Goal: Navigation & Orientation: Find specific page/section

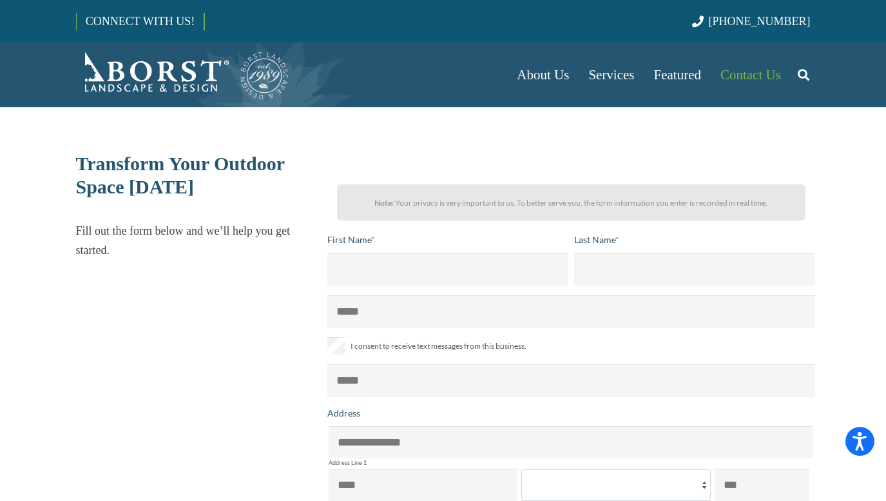
select select "******"
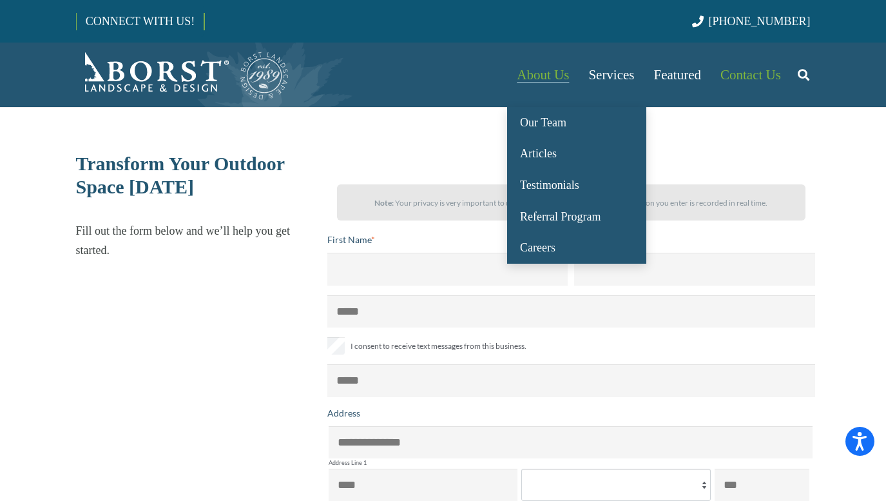
click at [535, 71] on span "About Us" at bounding box center [543, 74] width 52 height 15
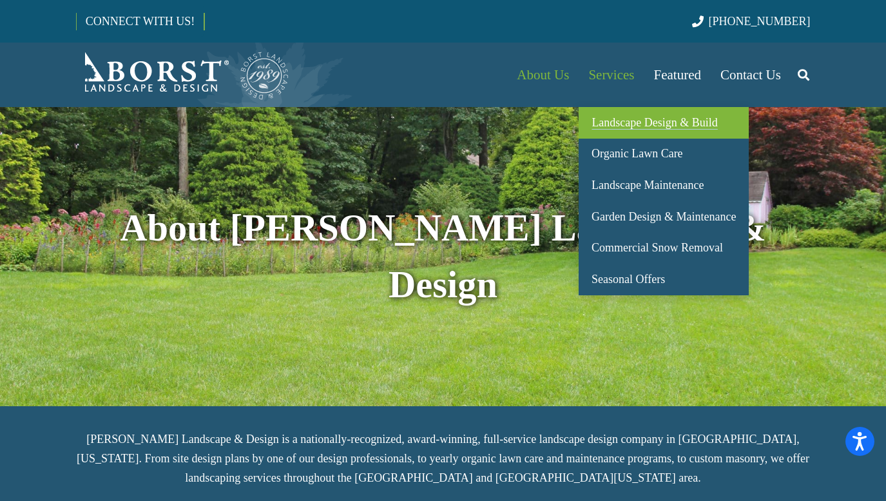
click at [626, 127] on span "Landscape Design & Build" at bounding box center [654, 122] width 126 height 13
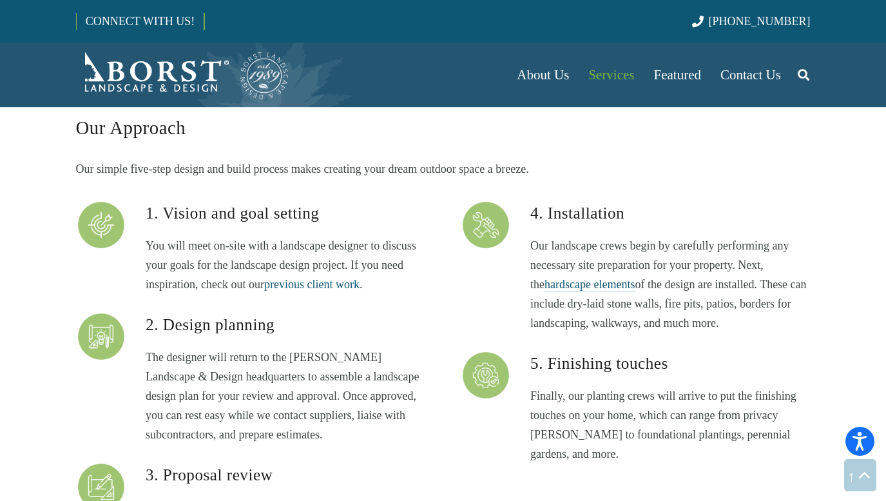
scroll to position [3479, 0]
